Goal: Register for event/course

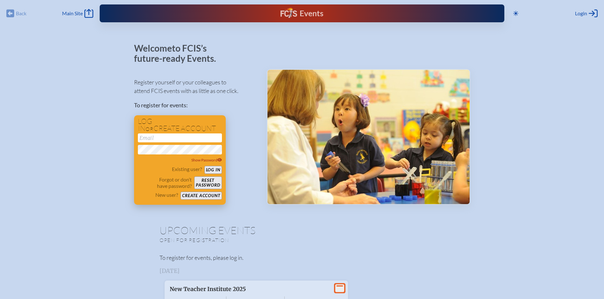
type input "[EMAIL_ADDRESS][PERSON_NAME][DOMAIN_NAME]"
click at [218, 170] on button "Log in" at bounding box center [213, 170] width 18 height 8
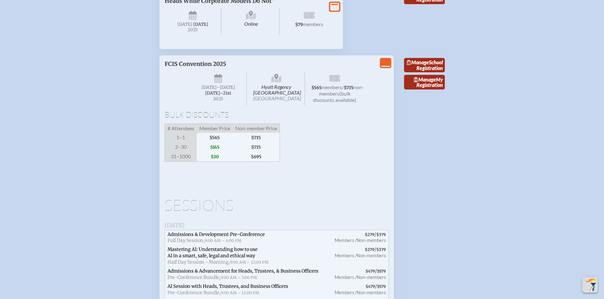
scroll to position [1147, 0]
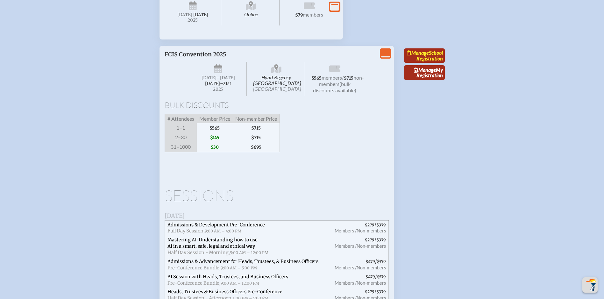
click at [435, 63] on link "Manage School Registration" at bounding box center [424, 55] width 41 height 15
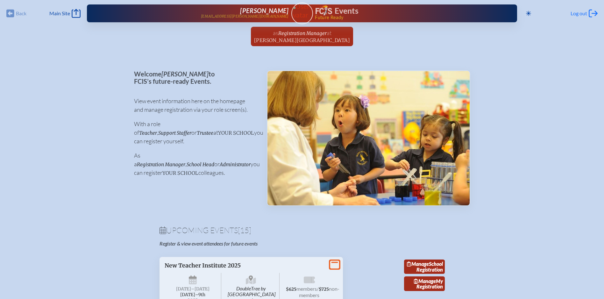
click at [578, 15] on span "Log out" at bounding box center [579, 13] width 17 height 6
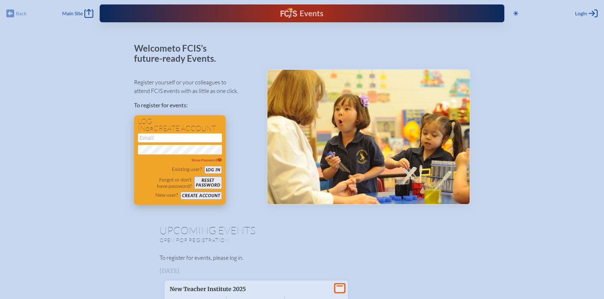
type input "[EMAIL_ADDRESS][PERSON_NAME][DOMAIN_NAME]"
click at [210, 170] on button "Log in" at bounding box center [213, 170] width 18 height 8
type input "[EMAIL_ADDRESS][PERSON_NAME][DOMAIN_NAME]"
click at [211, 168] on button "Log in" at bounding box center [213, 170] width 18 height 8
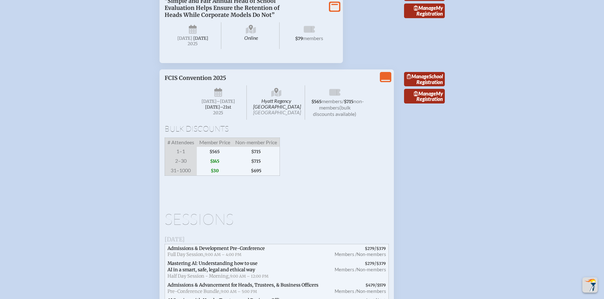
scroll to position [1210, 0]
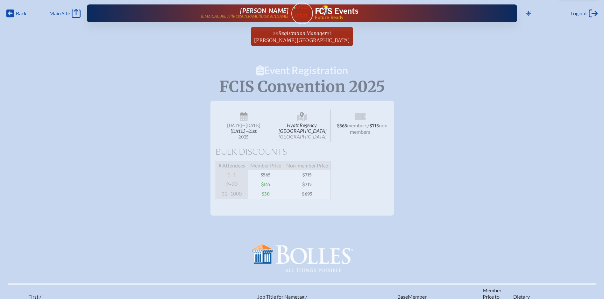
click at [275, 178] on span "$565" at bounding box center [266, 175] width 36 height 10
click at [290, 139] on span "[GEOGRAPHIC_DATA]" at bounding box center [303, 136] width 48 height 6
click at [257, 129] on span "[DATE]–⁠21st" at bounding box center [244, 131] width 26 height 5
click at [257, 130] on span "[DATE]–⁠21st" at bounding box center [244, 131] width 26 height 5
click at [294, 130] on span "Hyatt Regency Jacksonville Riverfront Jacksonville" at bounding box center [302, 126] width 57 height 33
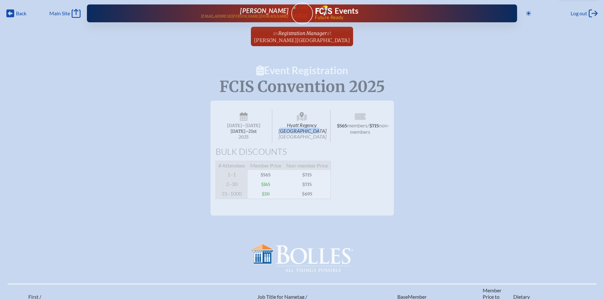
click at [294, 130] on span "Hyatt Regency Jacksonville Riverfront Jacksonville" at bounding box center [302, 126] width 57 height 33
drag, startPoint x: 294, startPoint y: 130, endPoint x: 346, endPoint y: 127, distance: 52.0
click at [346, 127] on span "$565" at bounding box center [342, 125] width 10 height 5
click at [303, 37] on span "at Bolles School" at bounding box center [302, 36] width 96 height 14
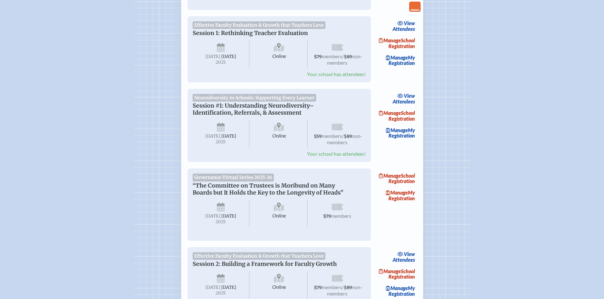
scroll to position [96, 0]
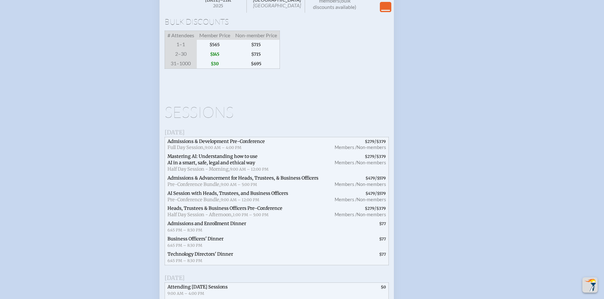
scroll to position [1147, 0]
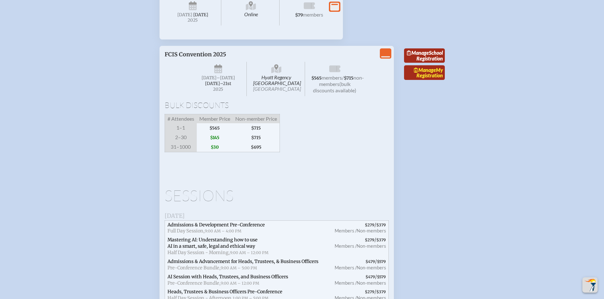
click at [433, 80] on link "Manage My Registration" at bounding box center [424, 72] width 41 height 15
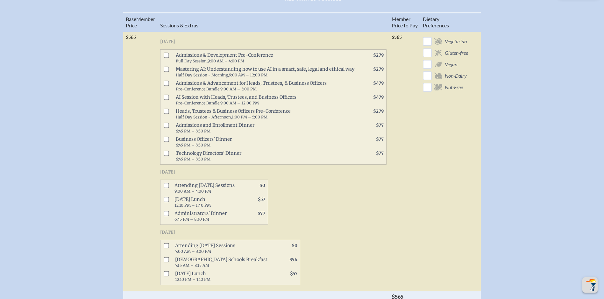
scroll to position [287, 0]
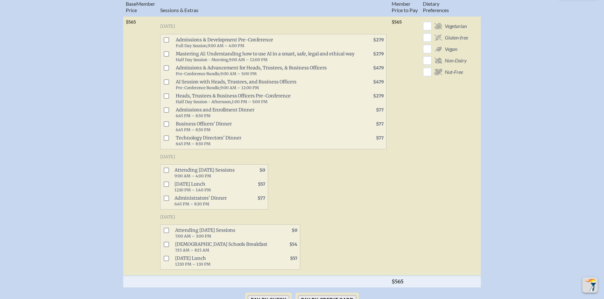
drag, startPoint x: 161, startPoint y: 30, endPoint x: 346, endPoint y: 240, distance: 279.7
click at [346, 240] on div "[DATE] Admissions & Development Pre-Conference Full Day Session, 9:00 AM – 4:00…" at bounding box center [273, 145] width 226 height 252
drag, startPoint x: 346, startPoint y: 240, endPoint x: 316, endPoint y: 174, distance: 73.3
copy div "Loremipsu, Dolorsit 20am, 1412 Consectetu & Adipiscinge Sed-Doeiusmodt Inci Utl…"
click at [374, 220] on h3 "[DATE]" at bounding box center [273, 217] width 226 height 6
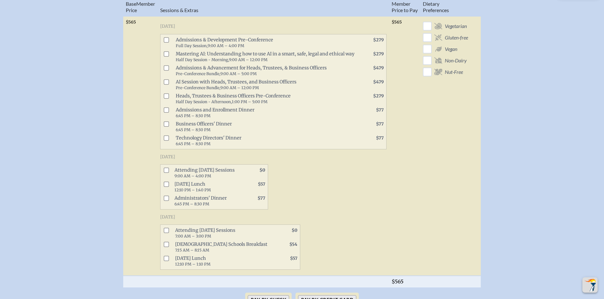
drag, startPoint x: 161, startPoint y: 221, endPoint x: 282, endPoint y: 257, distance: 126.7
click at [282, 257] on div "[DATE] Attending [DATE] Sessions 7:00 AM – 3:00 PM $0 [DEMOGRAPHIC_DATA] School…" at bounding box center [273, 242] width 226 height 56
